Goal: Information Seeking & Learning: Learn about a topic

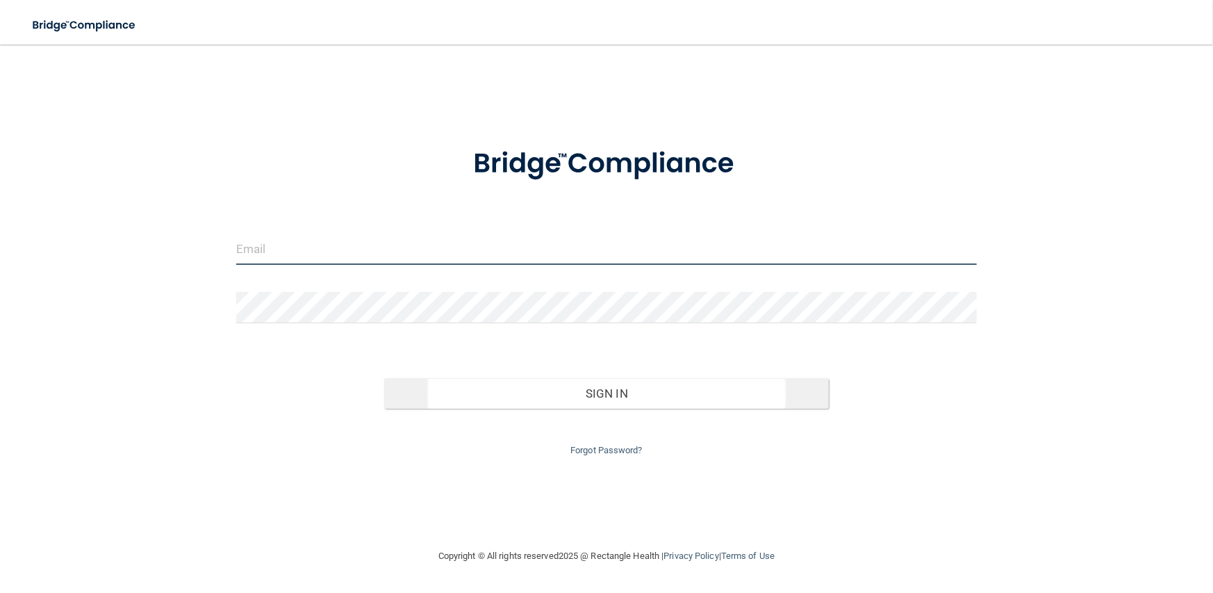
type input "[EMAIL_ADDRESS][DOMAIN_NAME]"
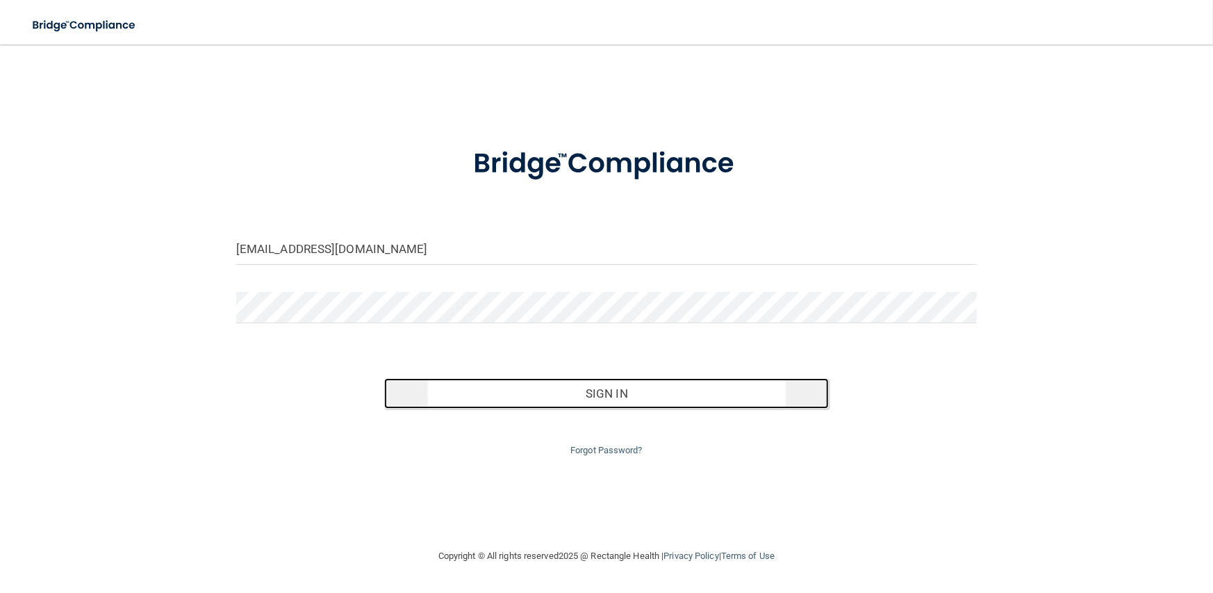
click at [583, 400] on button "Sign In" at bounding box center [606, 393] width 445 height 31
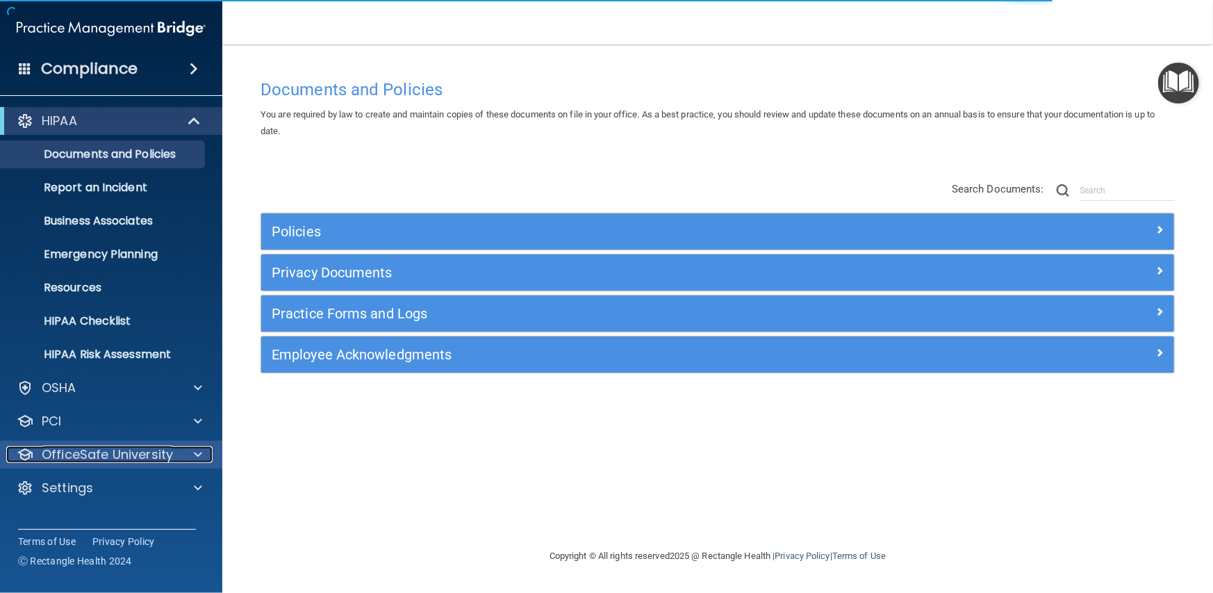
click at [192, 454] on div at bounding box center [196, 454] width 35 height 17
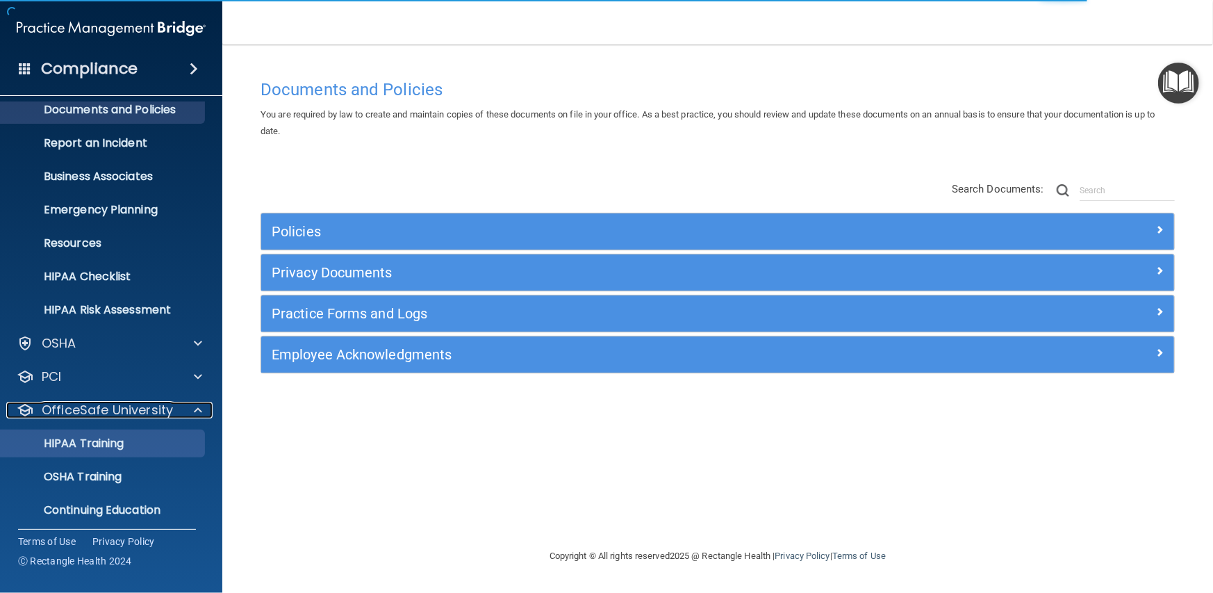
scroll to position [83, 0]
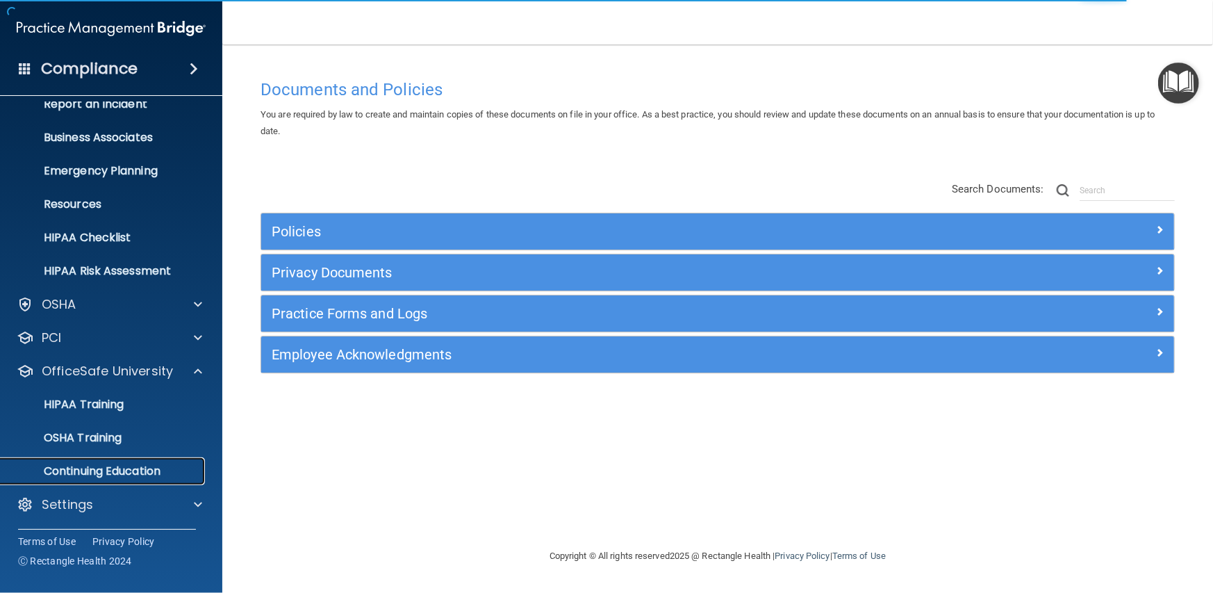
click at [111, 472] on p "Continuing Education" at bounding box center [104, 471] width 190 height 14
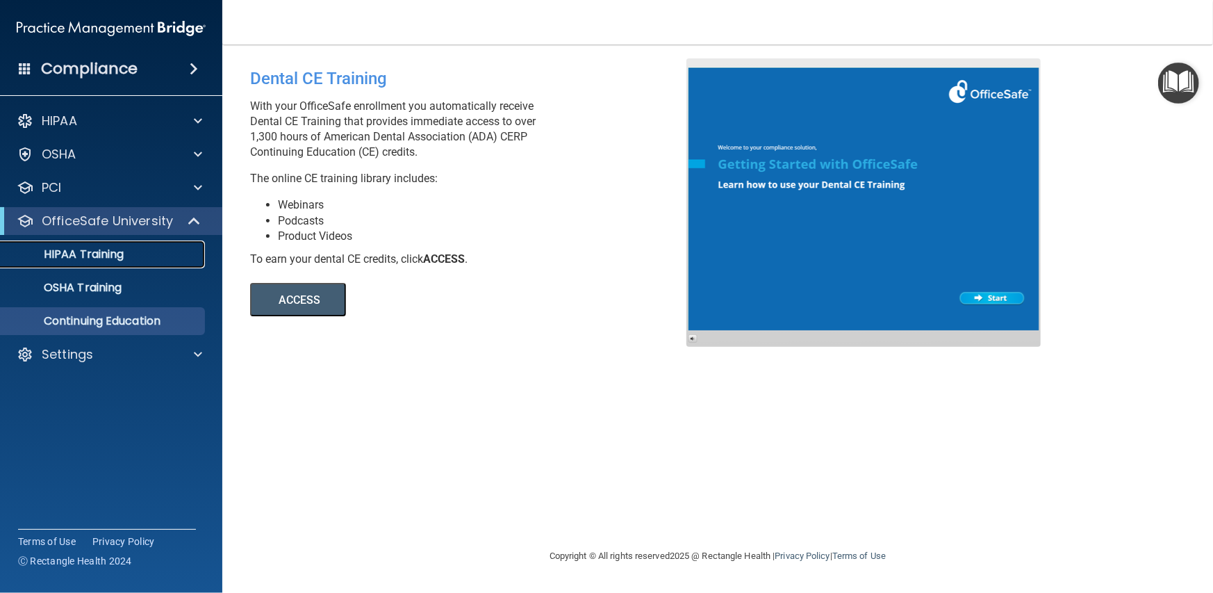
click at [75, 264] on link "HIPAA Training" at bounding box center [95, 254] width 219 height 28
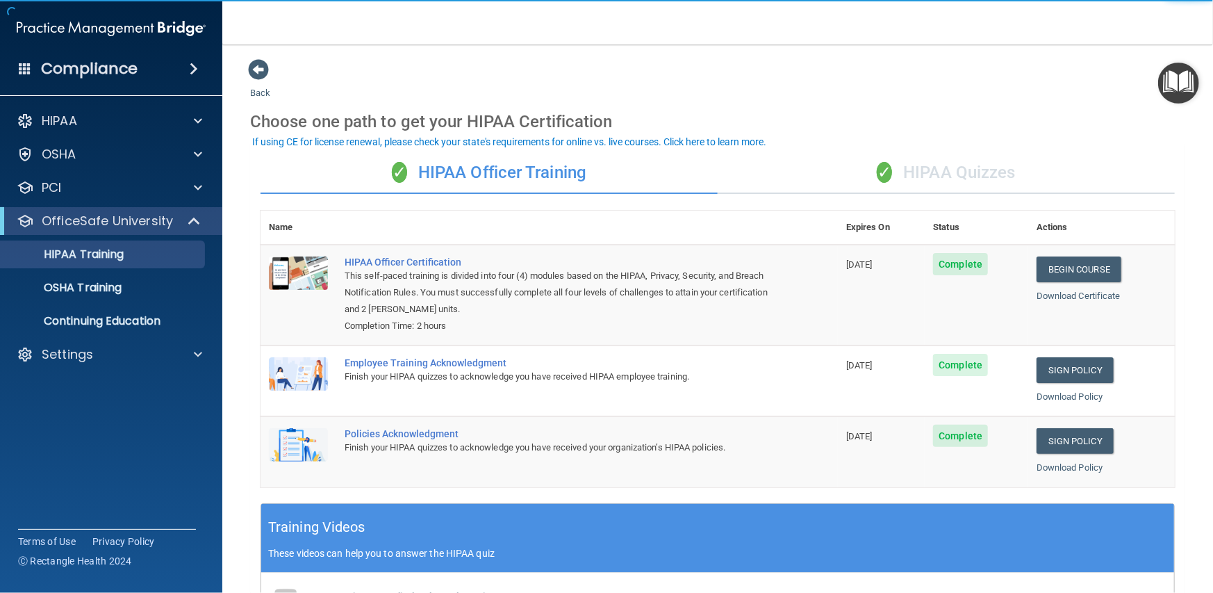
click at [991, 173] on div "✓ HIPAA Quizzes" at bounding box center [946, 173] width 457 height 42
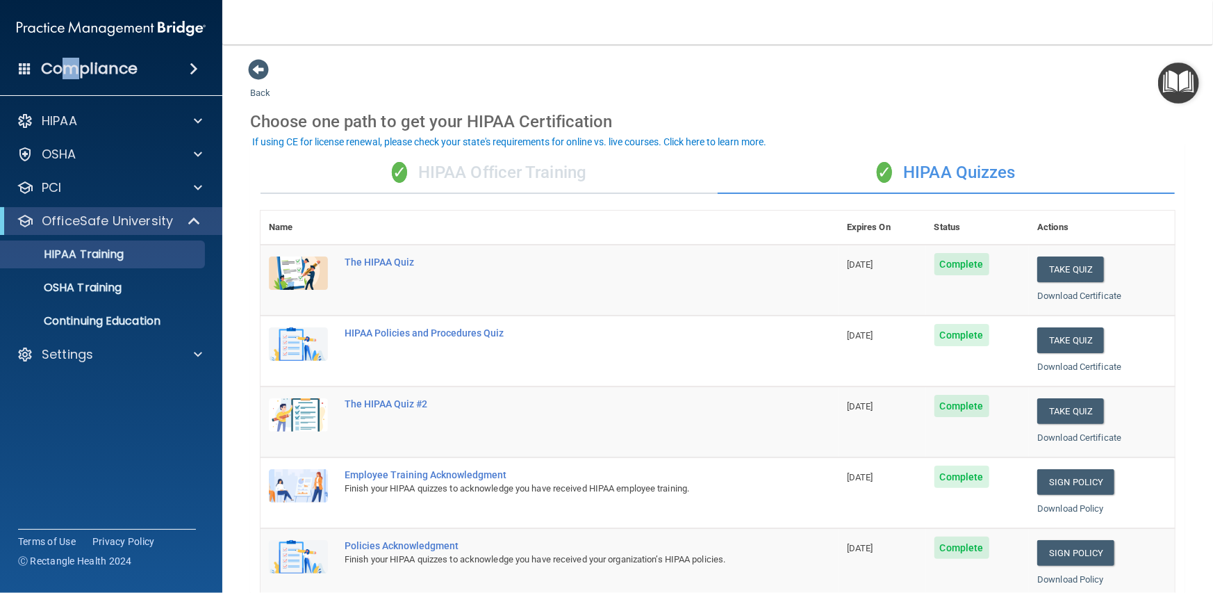
click at [69, 67] on h4 "Compliance" at bounding box center [89, 68] width 97 height 19
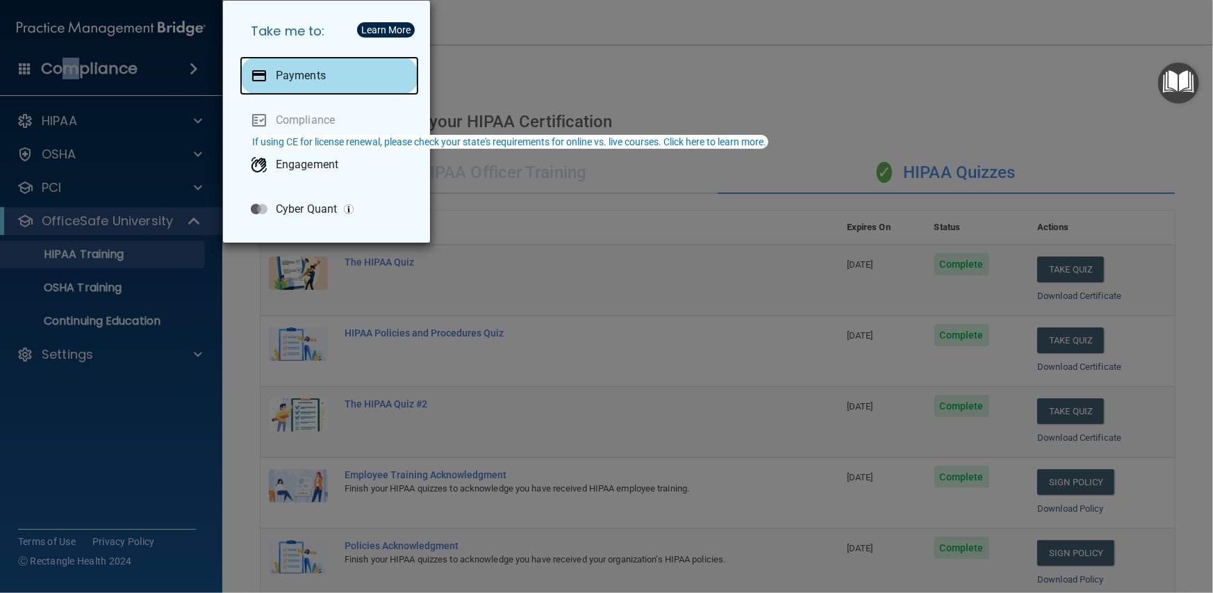
click at [293, 79] on p "Payments" at bounding box center [301, 76] width 50 height 14
click at [79, 76] on div "Take me to: Payments Compliance Engagement Cyber Quant" at bounding box center [606, 296] width 1213 height 593
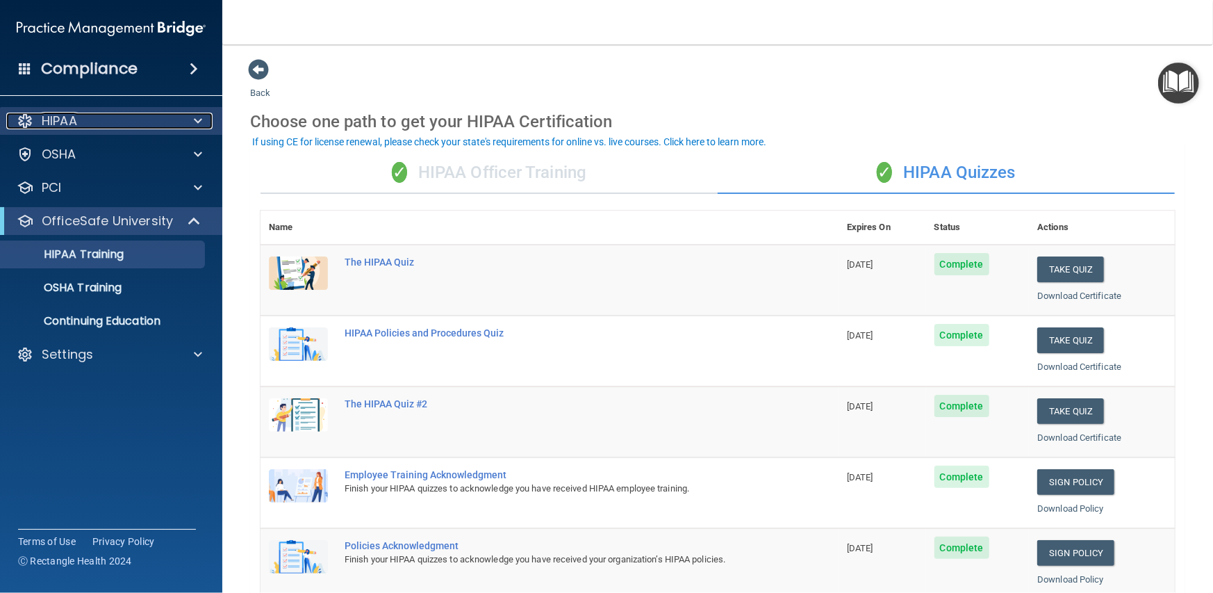
click at [71, 124] on p "HIPAA" at bounding box center [59, 121] width 35 height 17
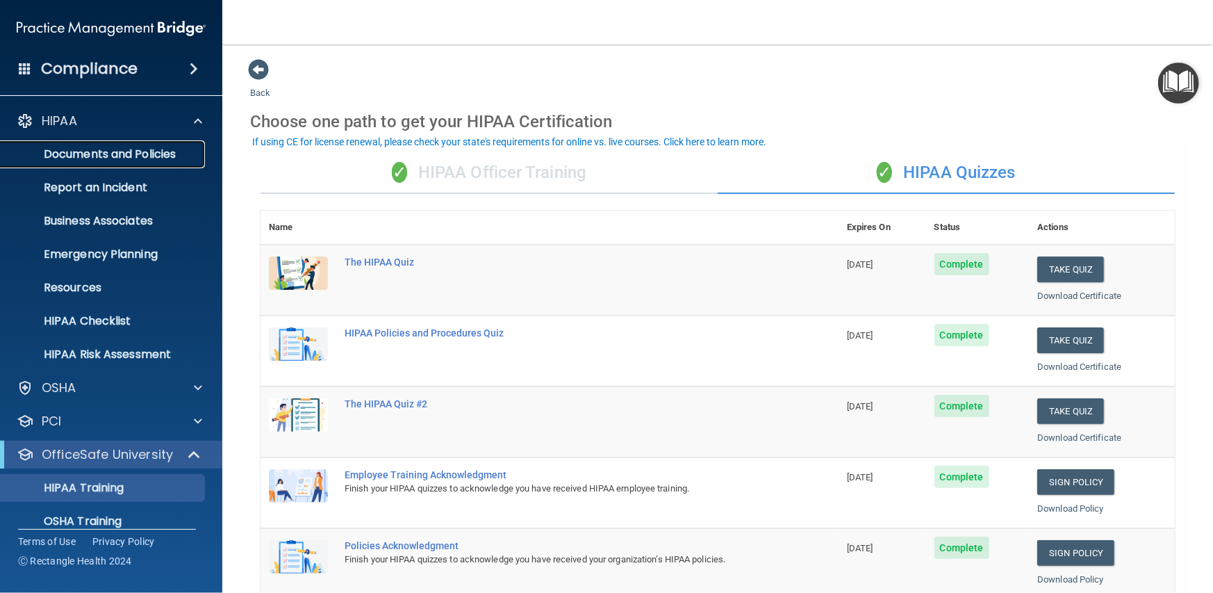
click at [102, 155] on p "Documents and Policies" at bounding box center [104, 154] width 190 height 14
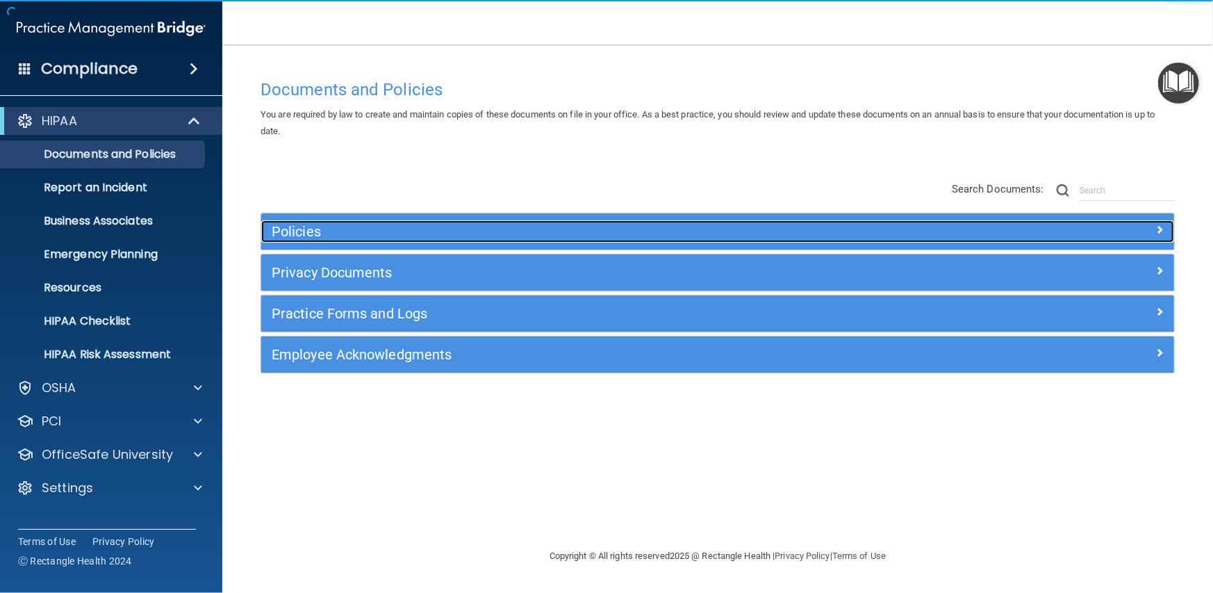
click at [315, 228] on h5 "Policies" at bounding box center [604, 231] width 664 height 15
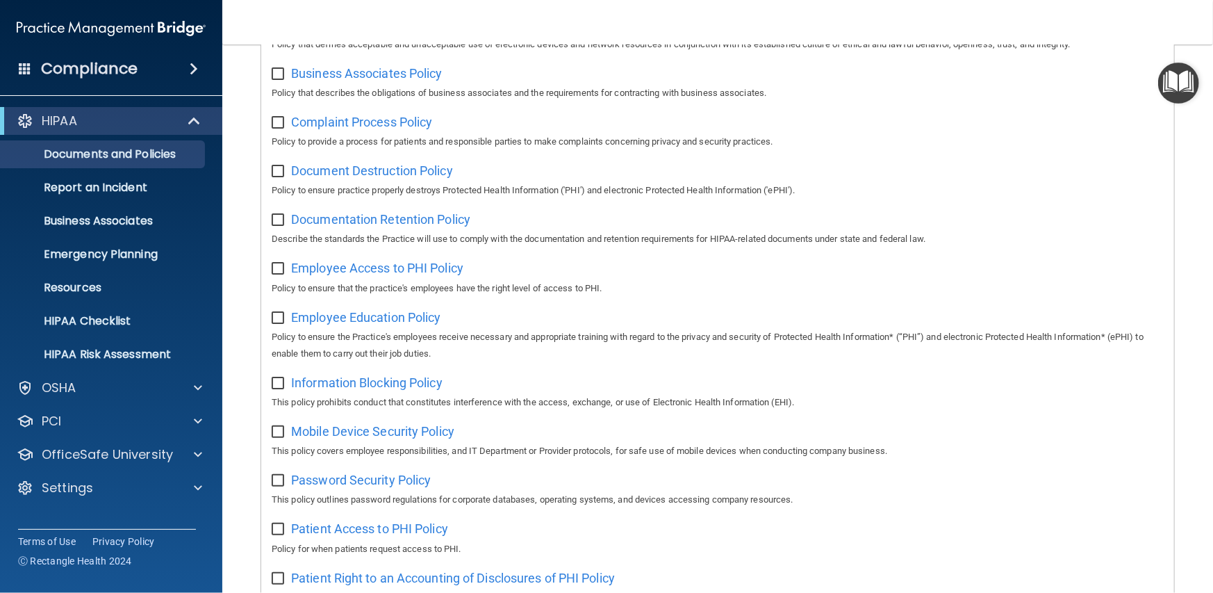
scroll to position [158, 0]
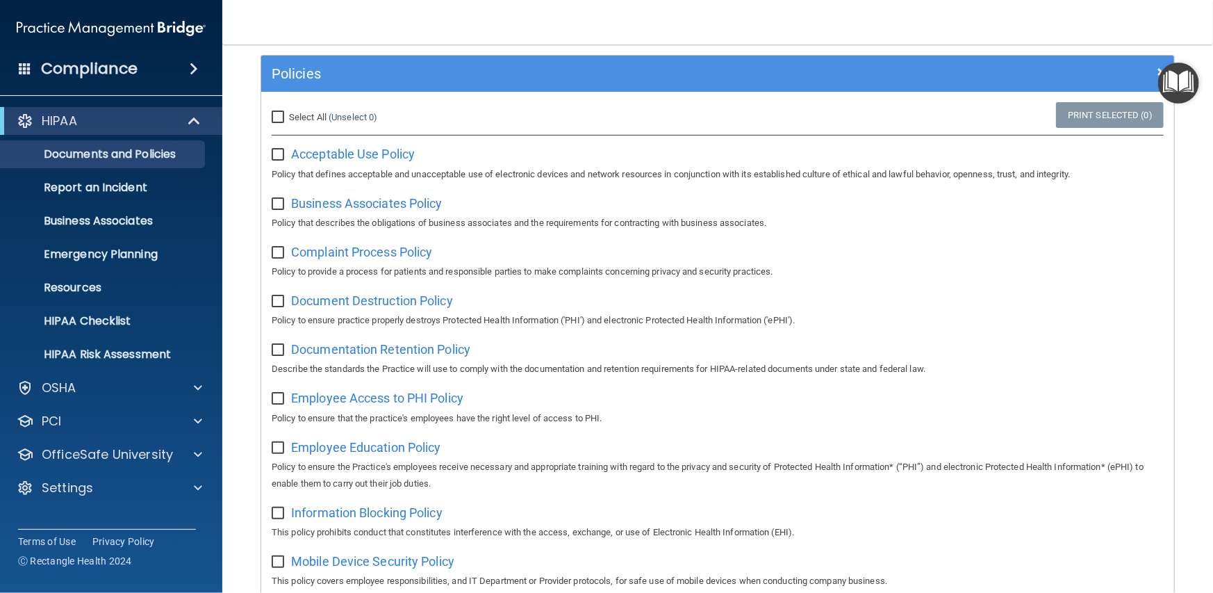
drag, startPoint x: 279, startPoint y: 116, endPoint x: 298, endPoint y: 133, distance: 25.1
click at [279, 117] on input "Select All (Unselect 0) Unselect All" at bounding box center [280, 117] width 16 height 11
checkbox input "true"
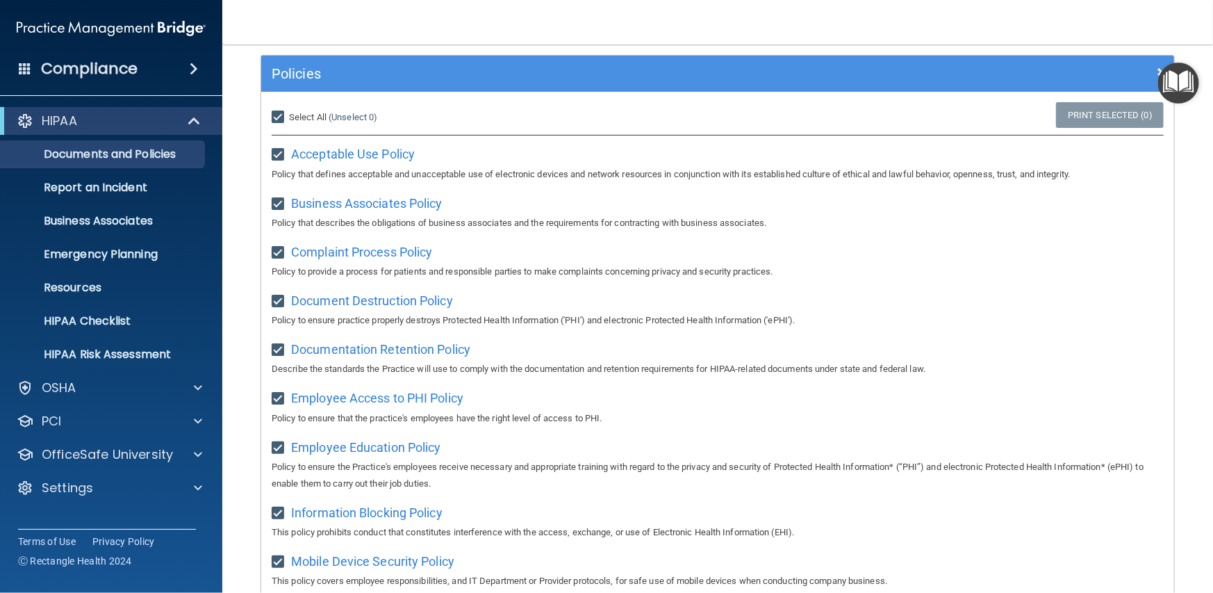
checkbox input "true"
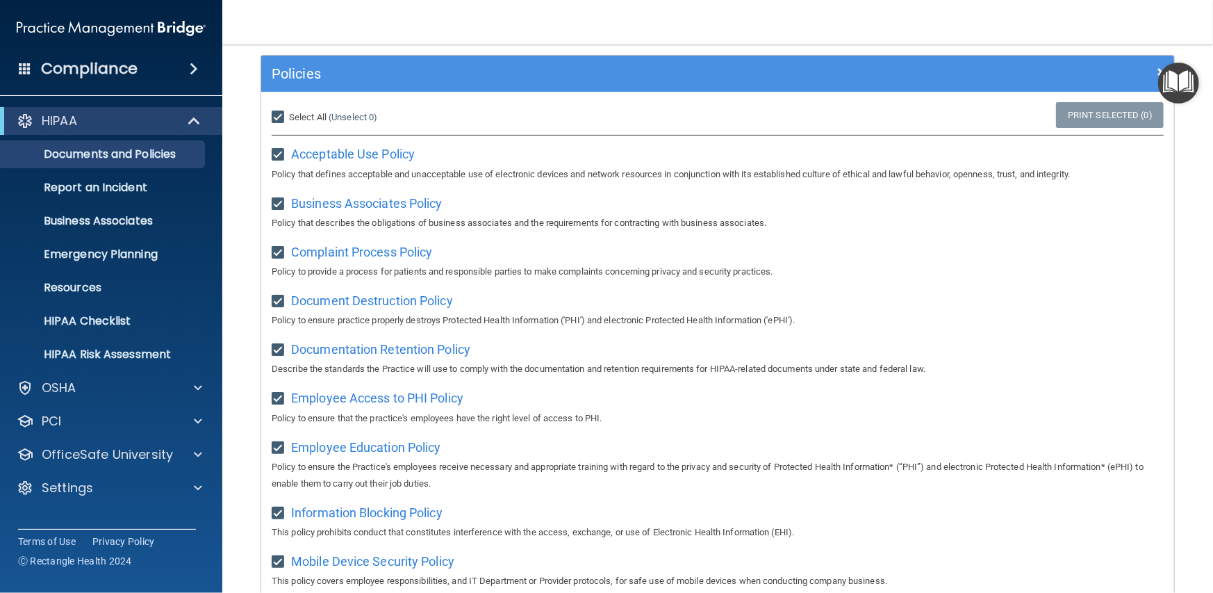
checkbox input "true"
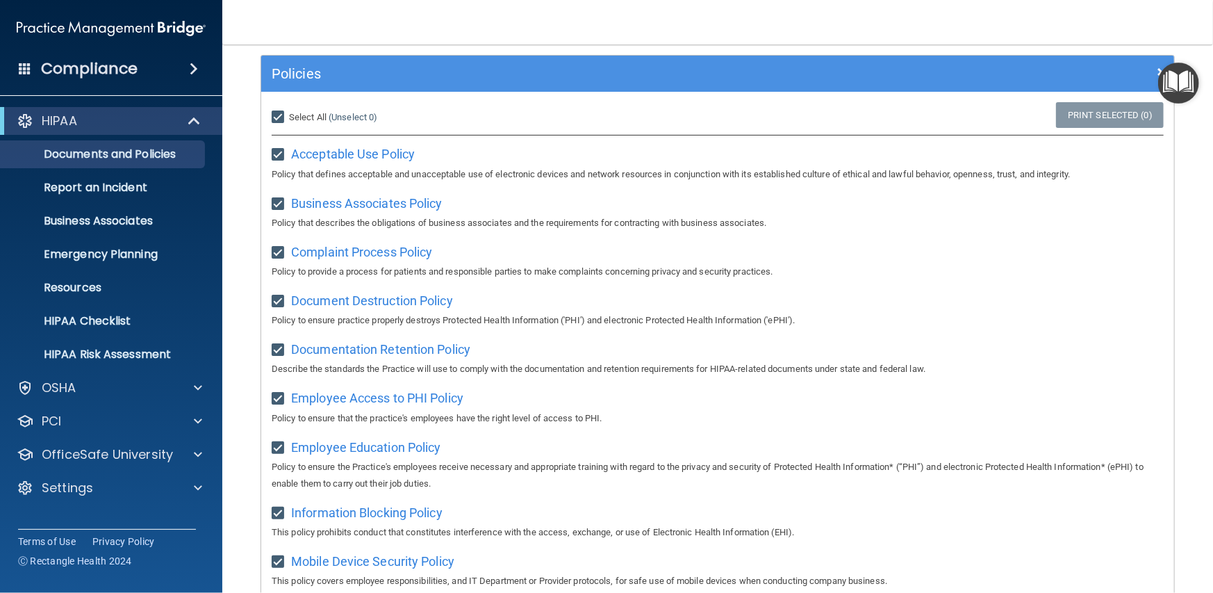
checkbox input "true"
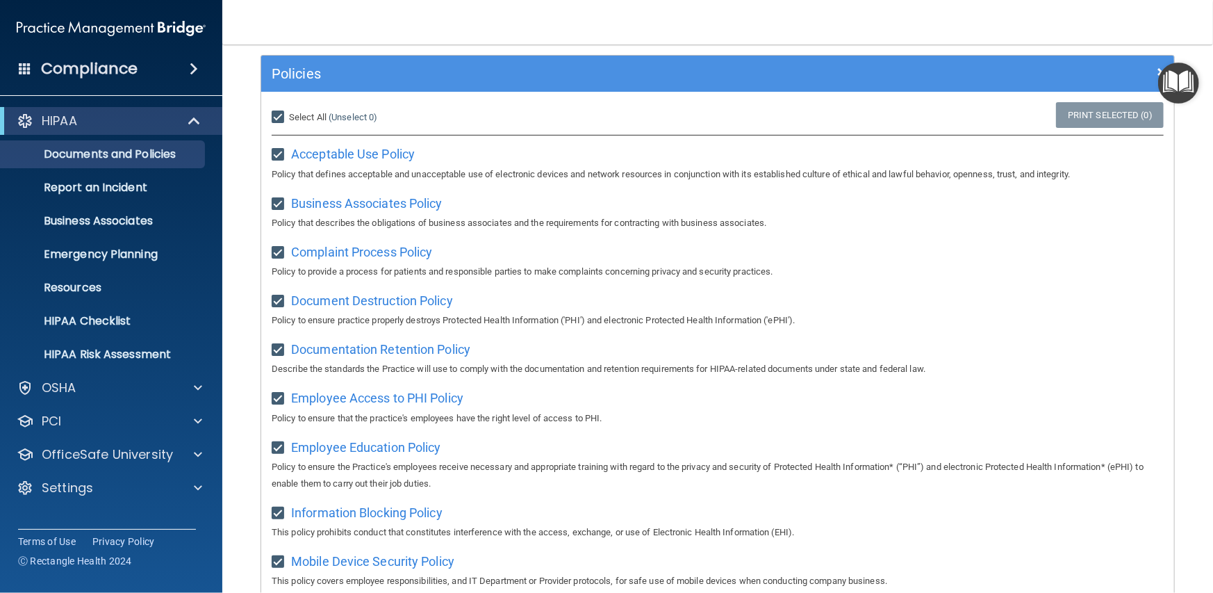
checkbox input "true"
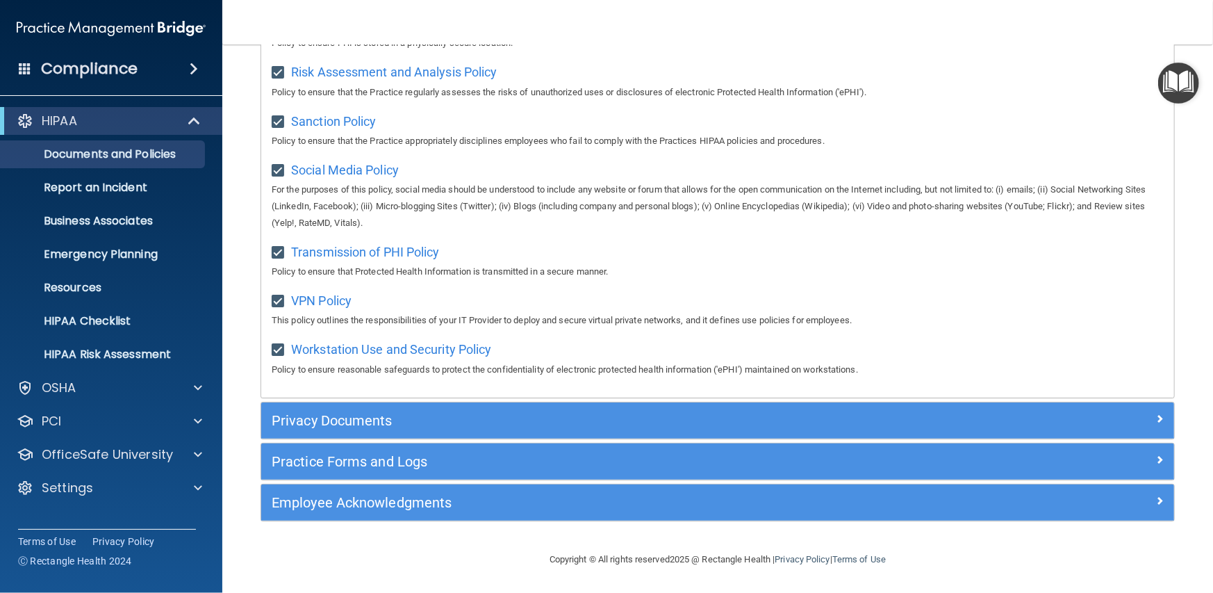
scroll to position [991, 0]
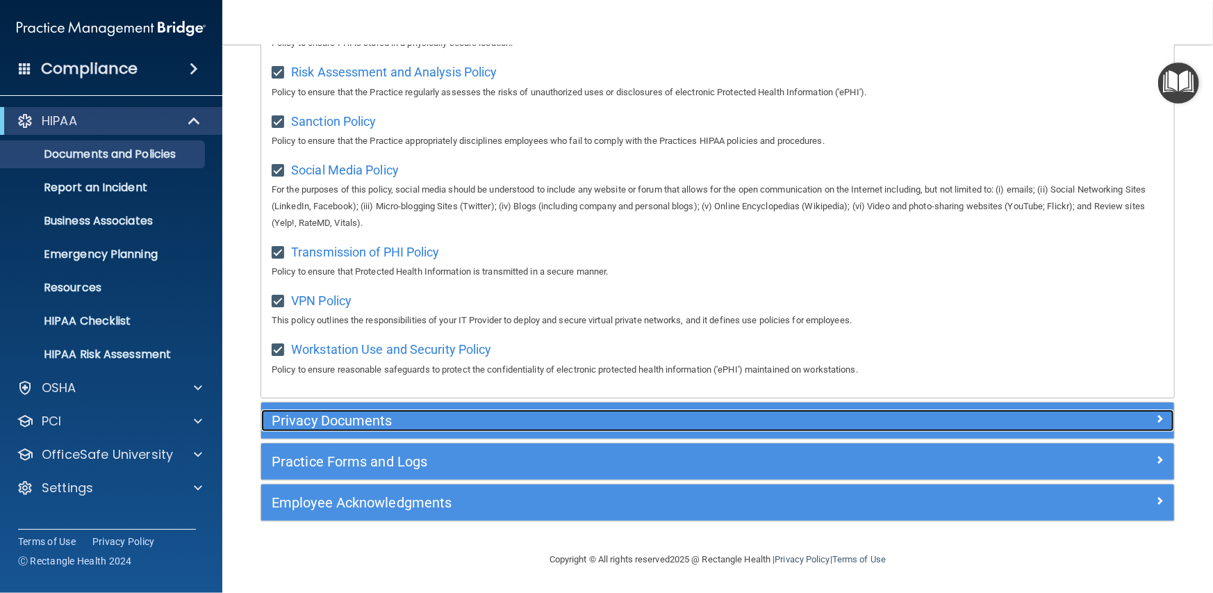
click at [350, 414] on h5 "Privacy Documents" at bounding box center [604, 420] width 664 height 15
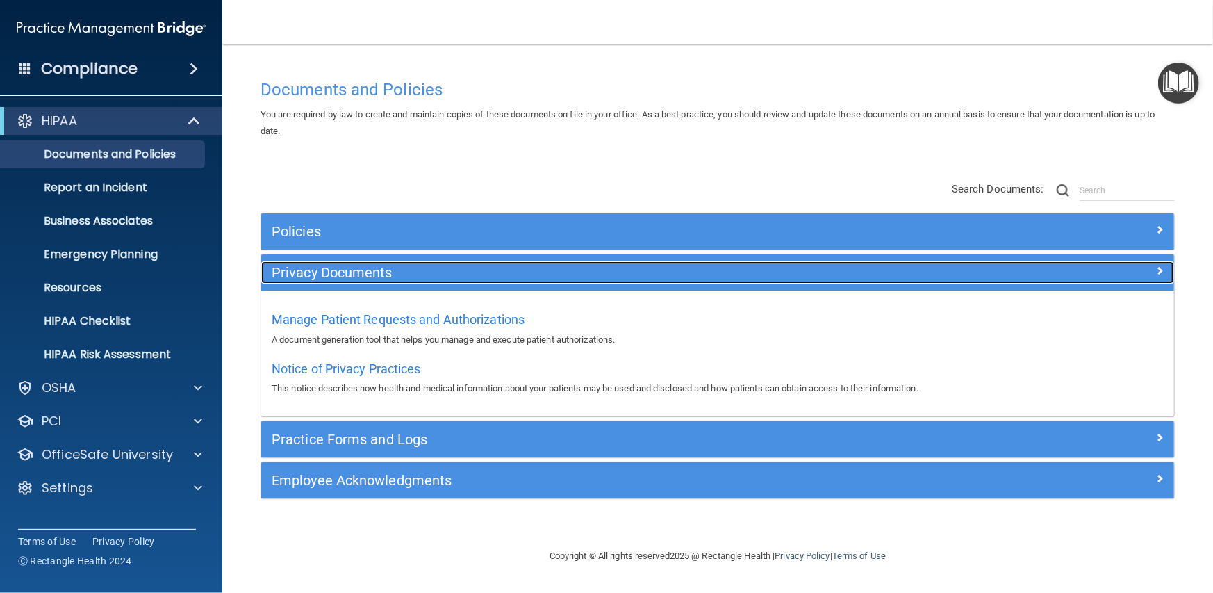
scroll to position [0, 0]
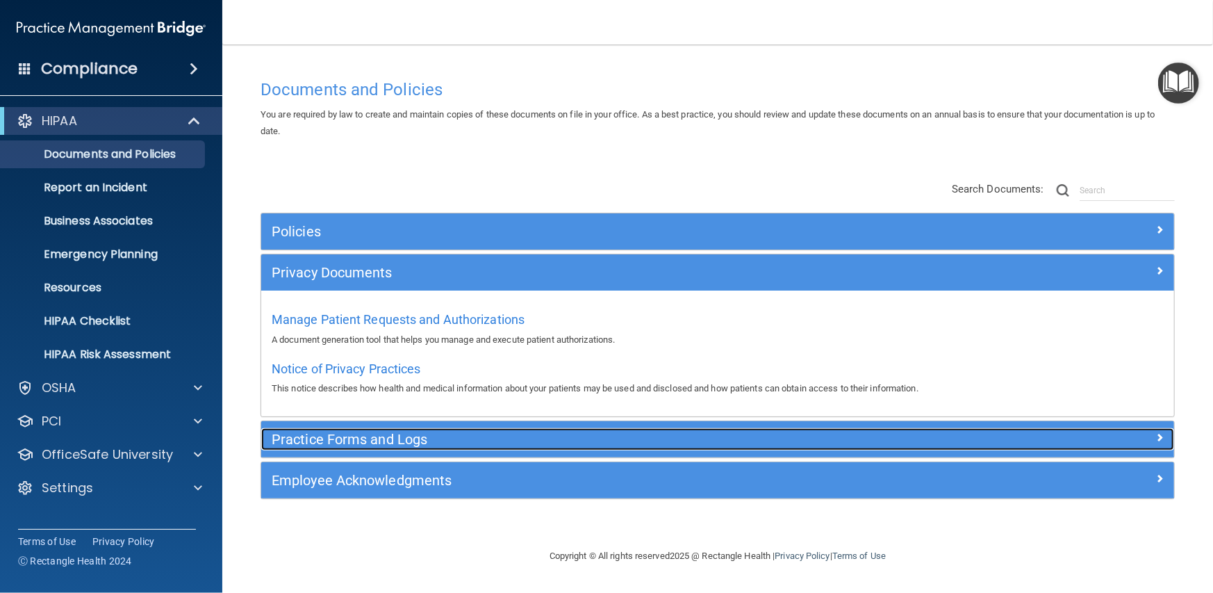
click at [348, 440] on h5 "Practice Forms and Logs" at bounding box center [604, 438] width 664 height 15
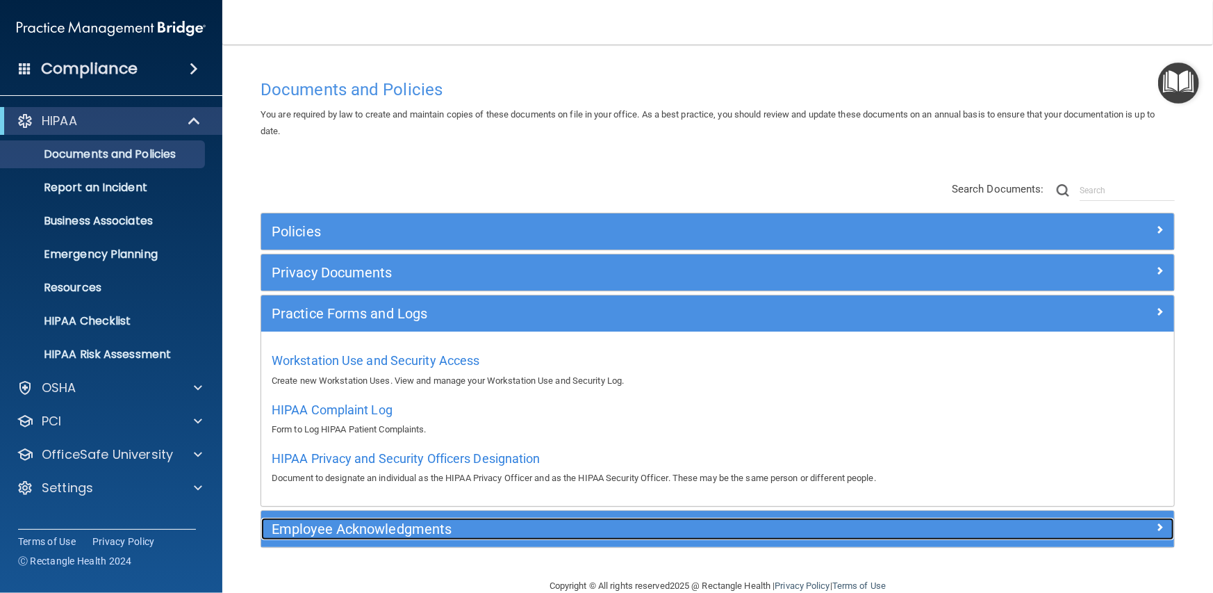
click at [338, 536] on h5 "Employee Acknowledgments" at bounding box center [604, 528] width 664 height 15
